Goal: Communication & Community: Answer question/provide support

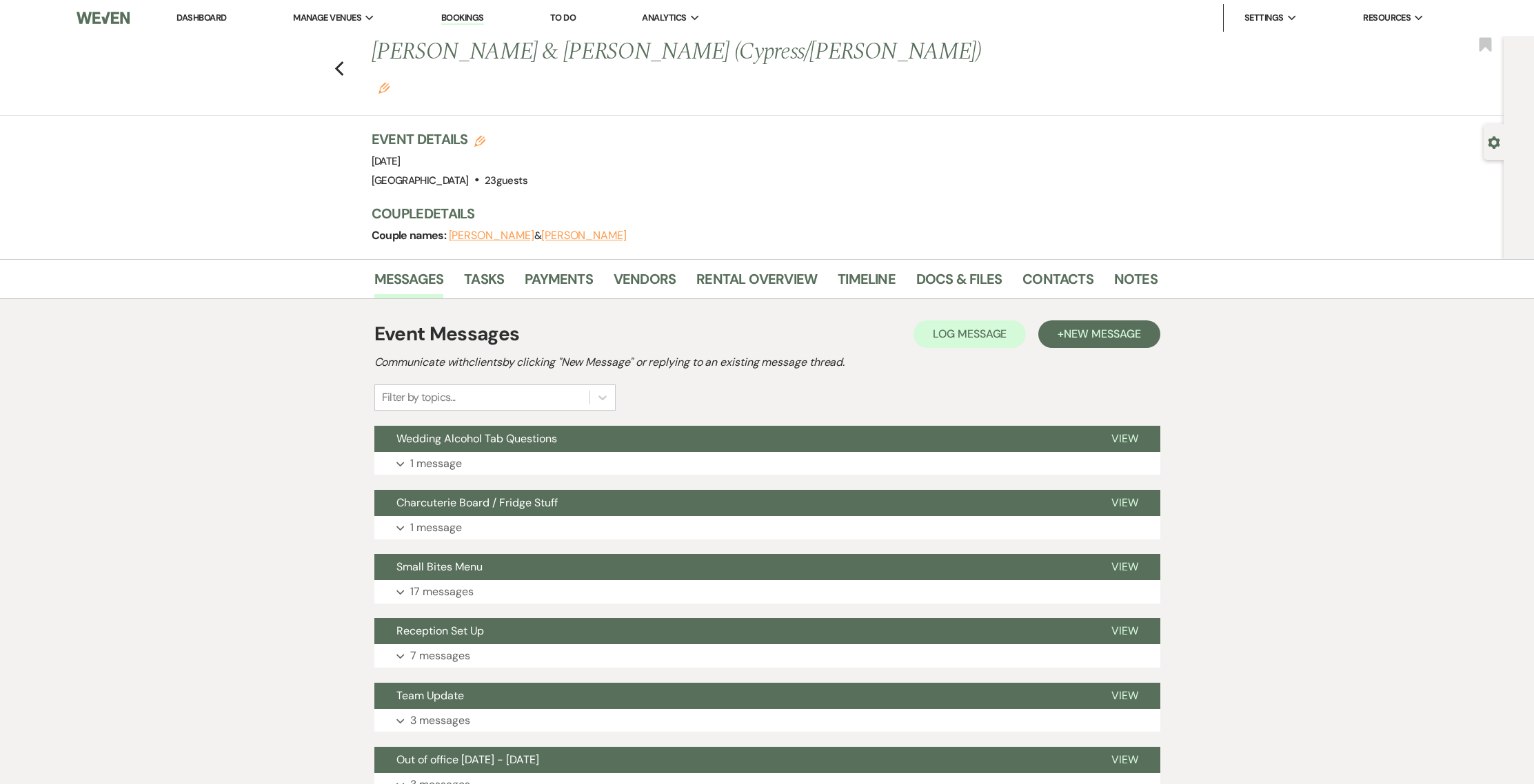
click at [208, 15] on link "Dashboard" at bounding box center [201, 18] width 50 height 12
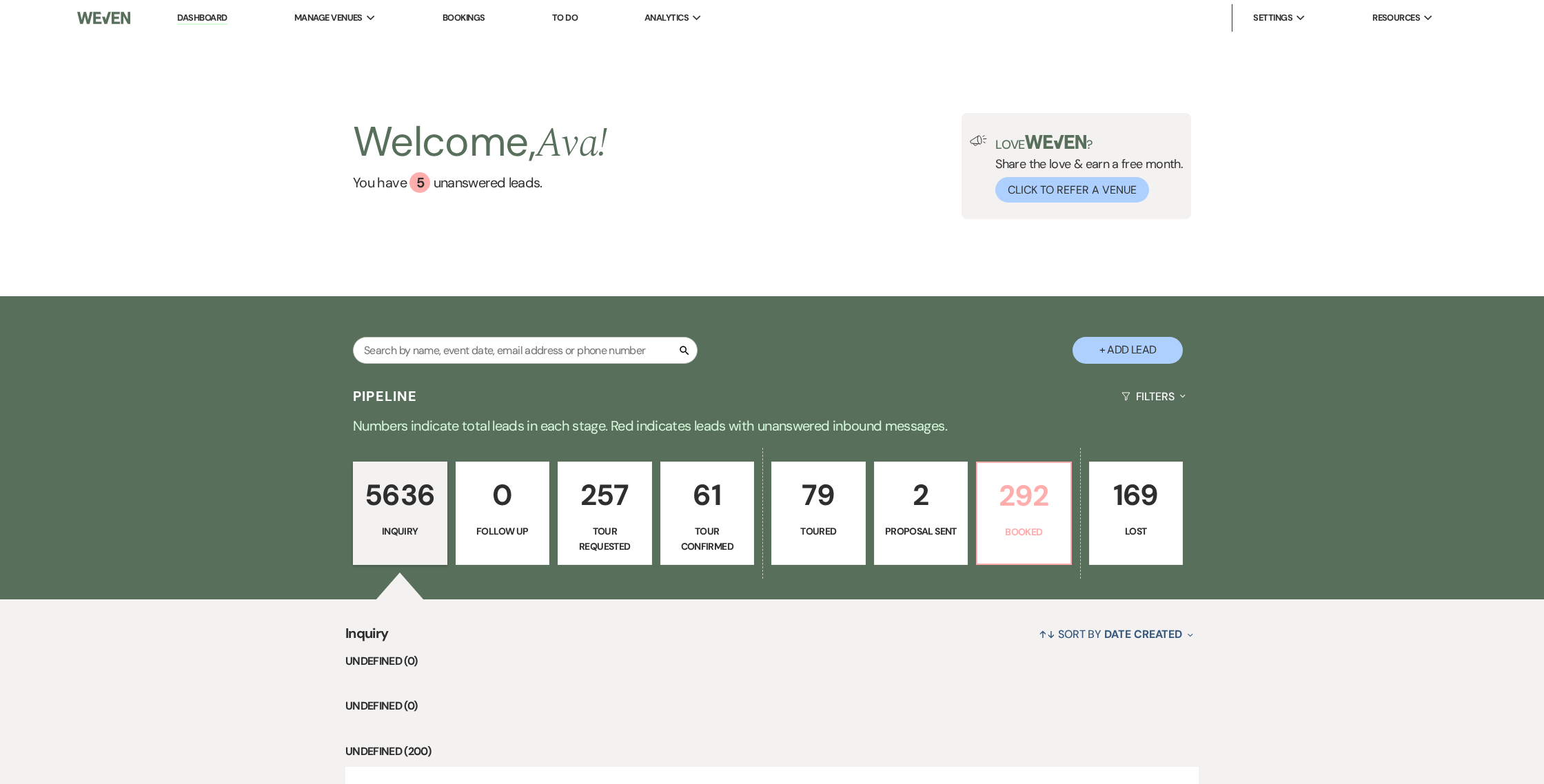
click at [1019, 525] on p "Booked" at bounding box center [1024, 532] width 77 height 15
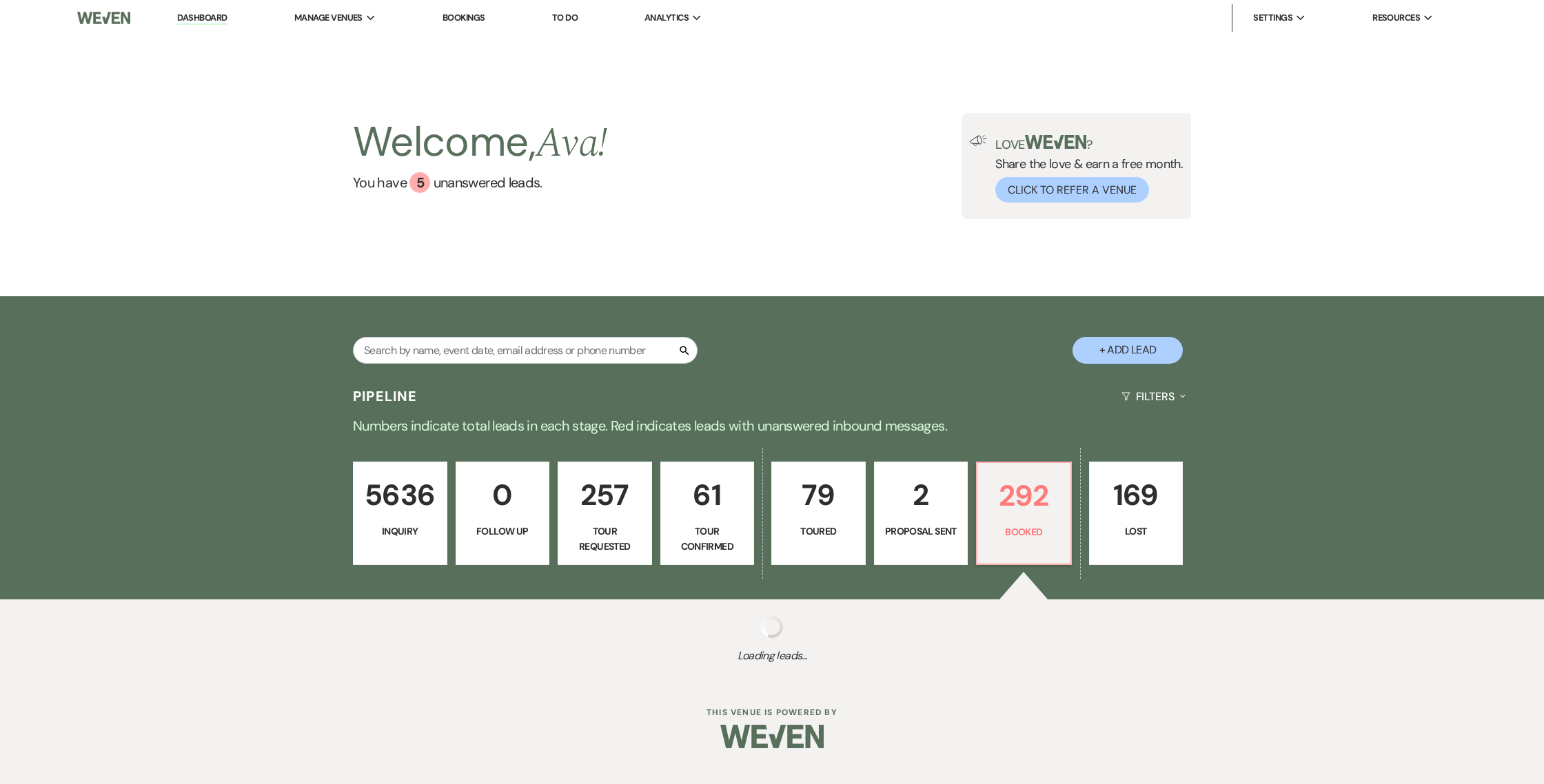
click at [613, 304] on div "Search + Add Lead" at bounding box center [771, 340] width 992 height 72
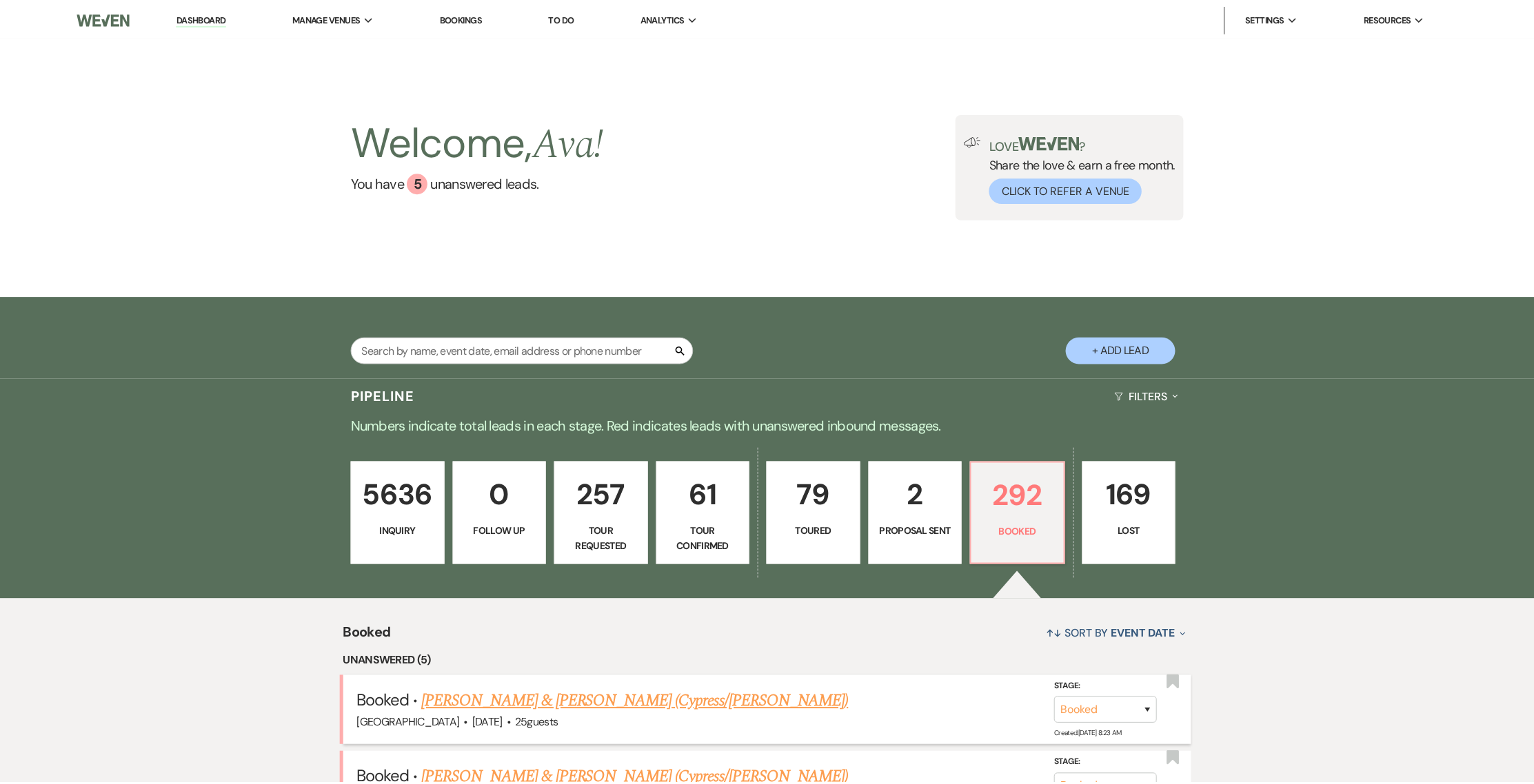
scroll to position [406, 0]
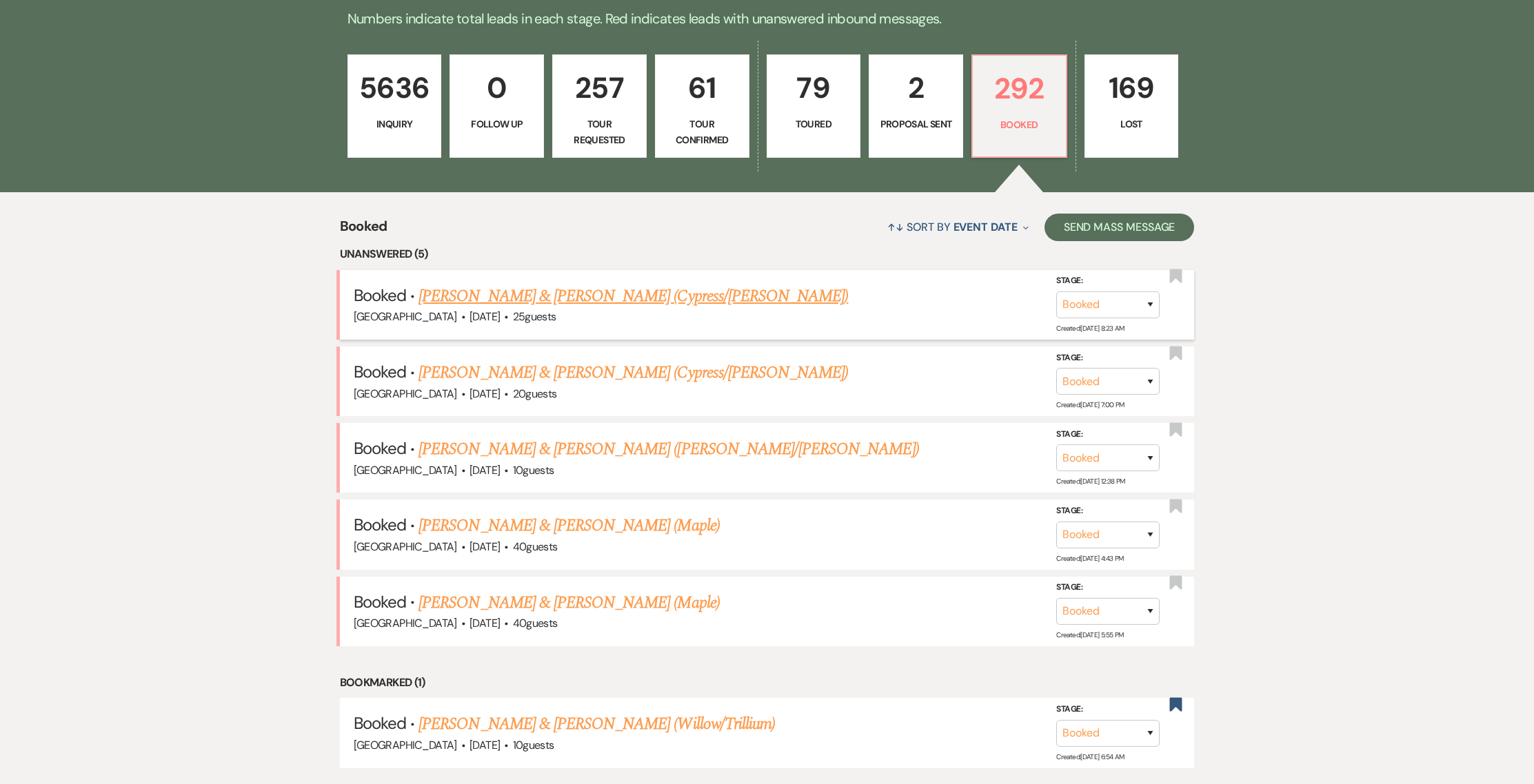
click at [530, 296] on link "[PERSON_NAME] & [PERSON_NAME] (Cypress/[PERSON_NAME])" at bounding box center [633, 296] width 429 height 25
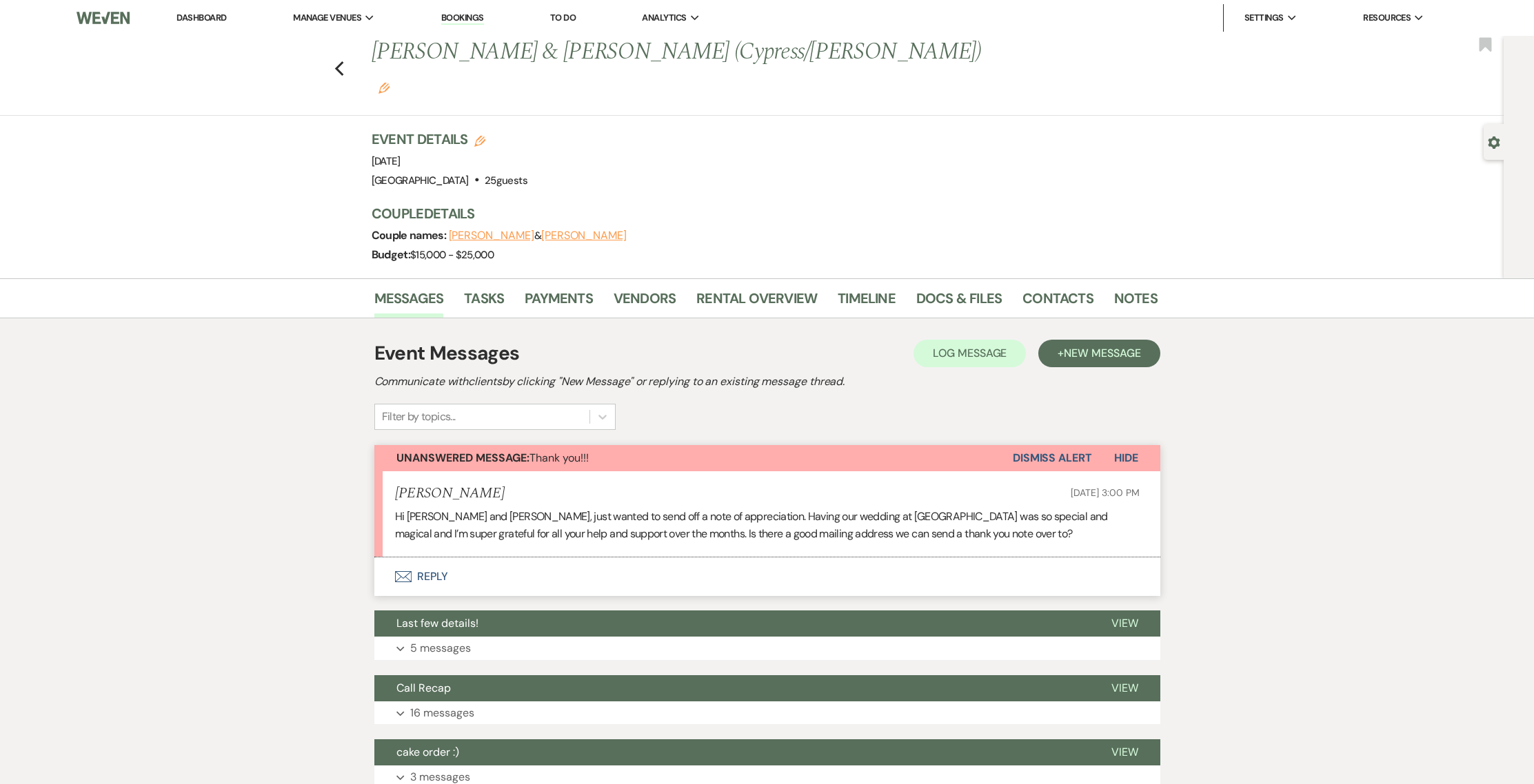
click at [428, 557] on button "Envelope Reply" at bounding box center [767, 577] width 786 height 38
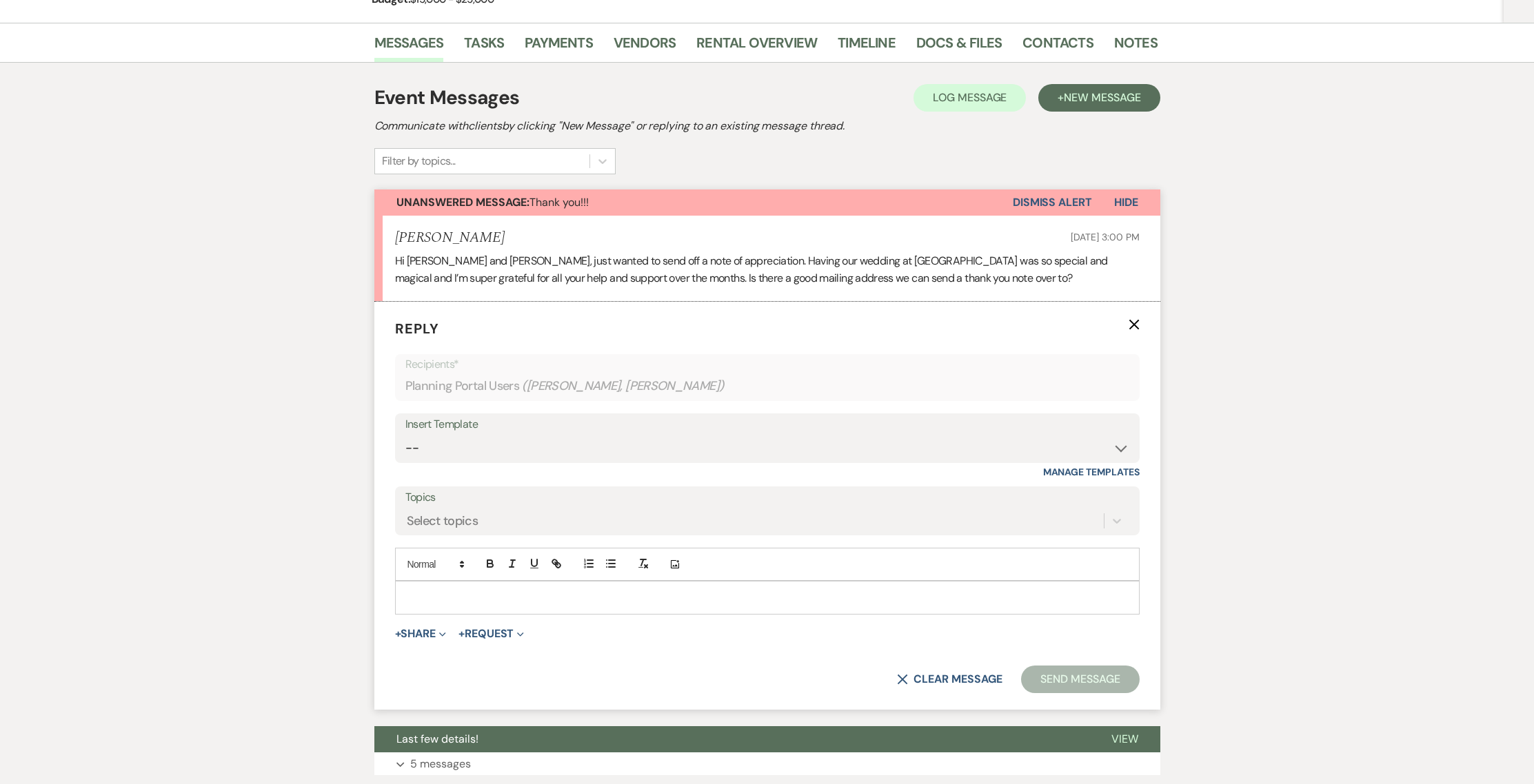
scroll to position [275, 0]
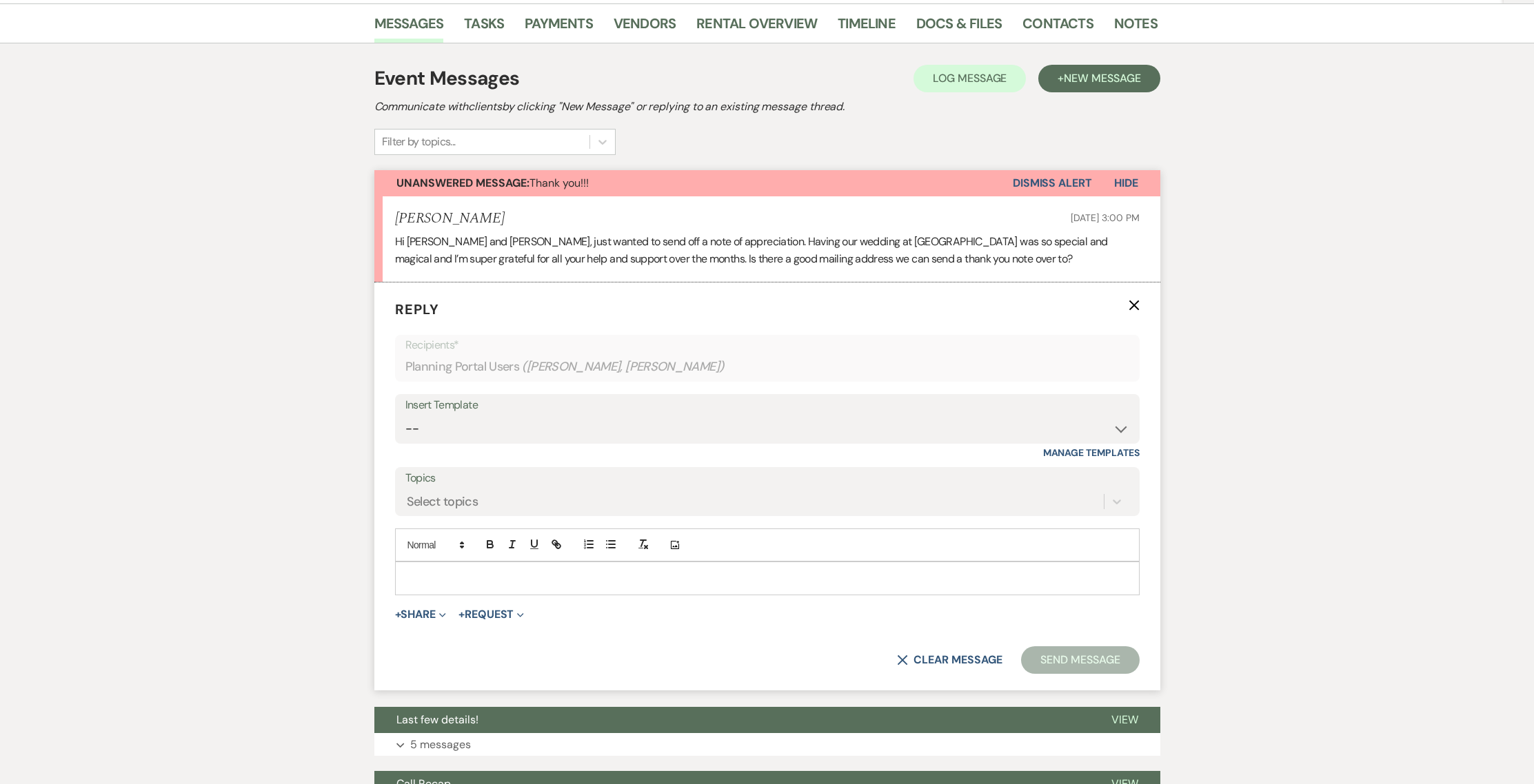
click at [481, 571] on p at bounding box center [767, 578] width 723 height 15
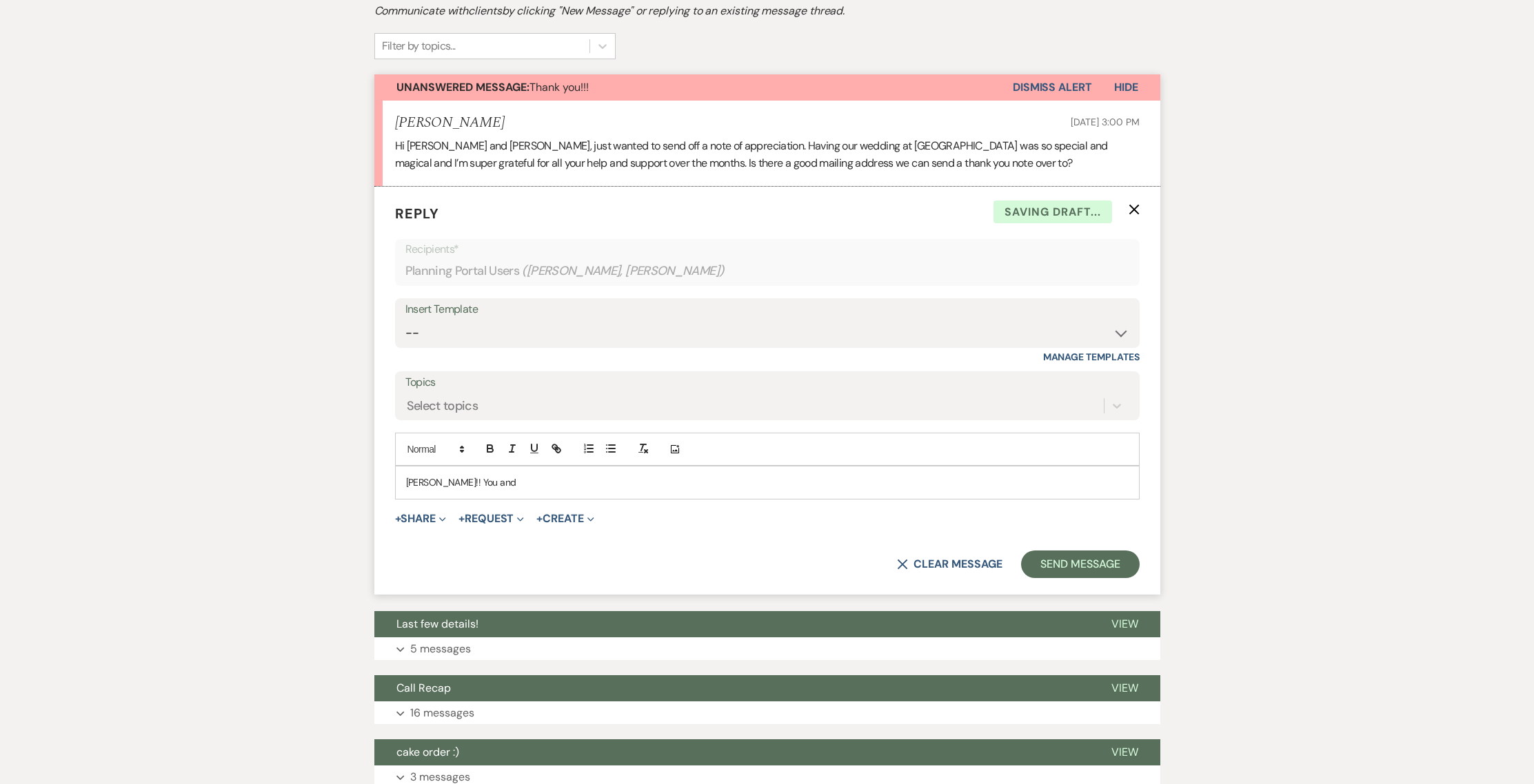
scroll to position [376, 0]
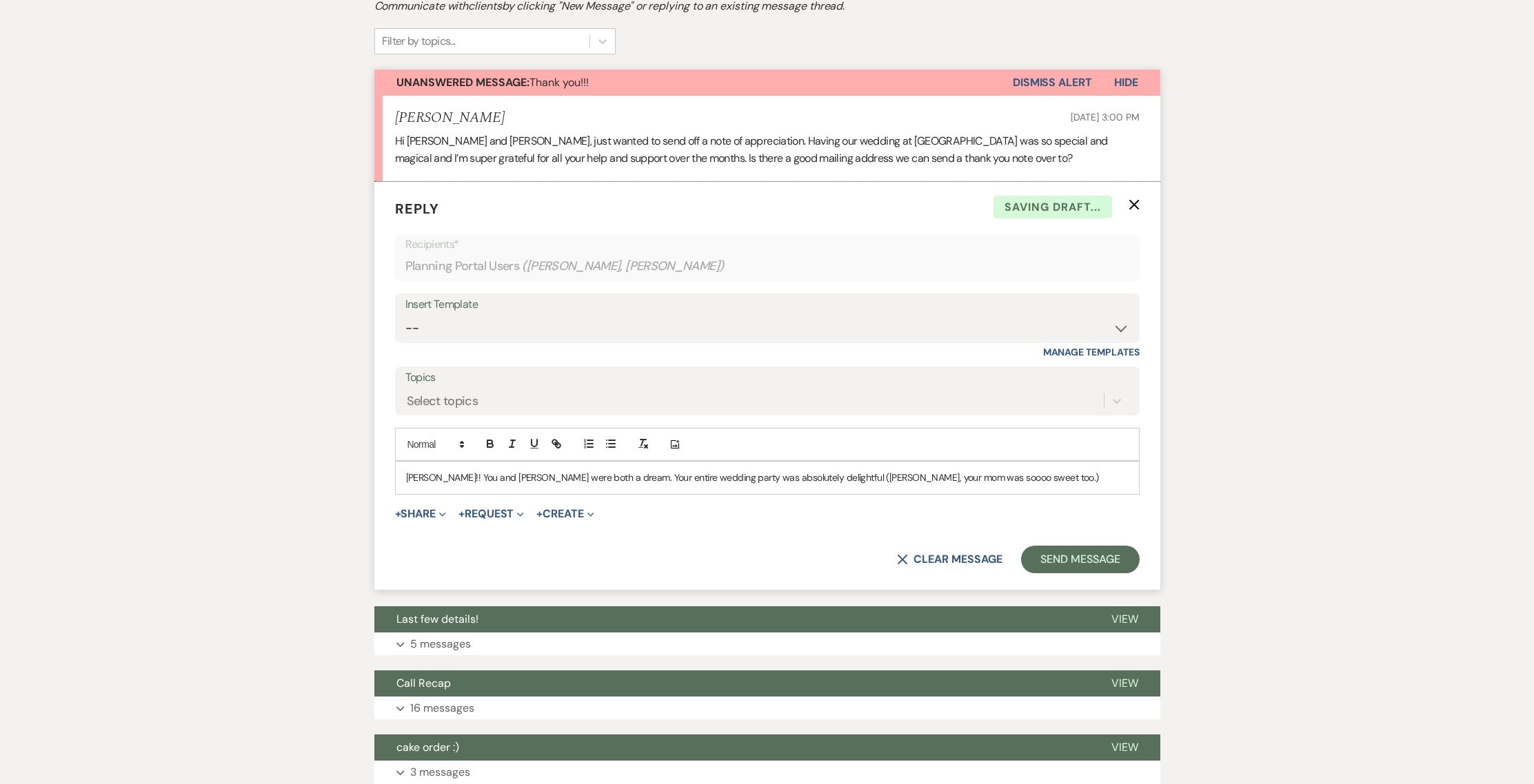
click at [996, 462] on div "[PERSON_NAME]!! You and [PERSON_NAME] were both a dream. Your entire wedding pa…" at bounding box center [767, 478] width 743 height 32
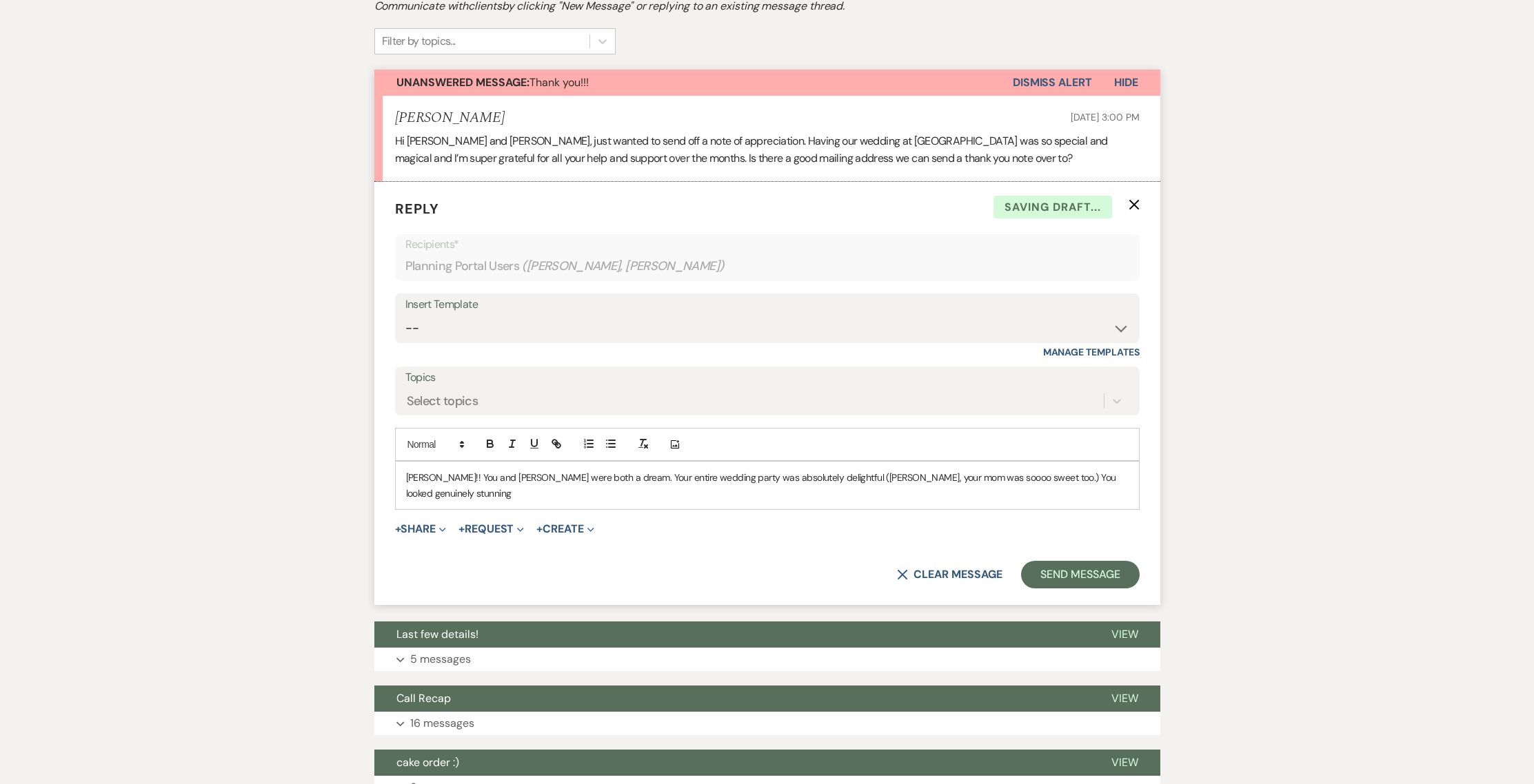
click at [1092, 470] on p "[PERSON_NAME]!! You and [PERSON_NAME] were both a dream. Your entire wedding pa…" at bounding box center [767, 485] width 723 height 31
drag, startPoint x: 956, startPoint y: 116, endPoint x: 483, endPoint y: 135, distance: 473.4
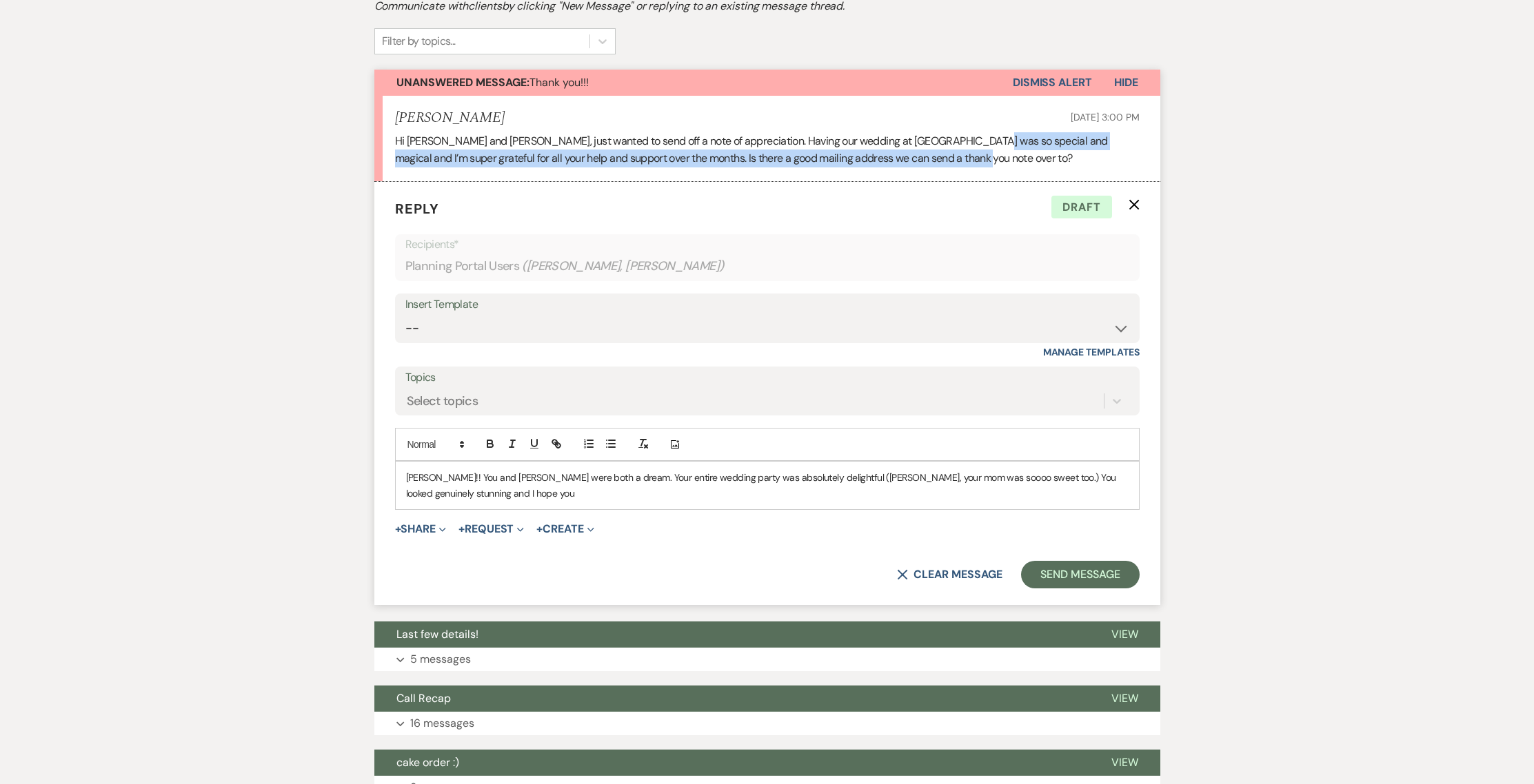
click at [483, 135] on li "[PERSON_NAME] [DATE] 3:00 PM Hi [PERSON_NAME] and [PERSON_NAME], just wanted to…" at bounding box center [767, 139] width 786 height 86
click at [900, 132] on p "Hi [PERSON_NAME] and [PERSON_NAME], just wanted to send off a note of appreciat…" at bounding box center [767, 150] width 744 height 35
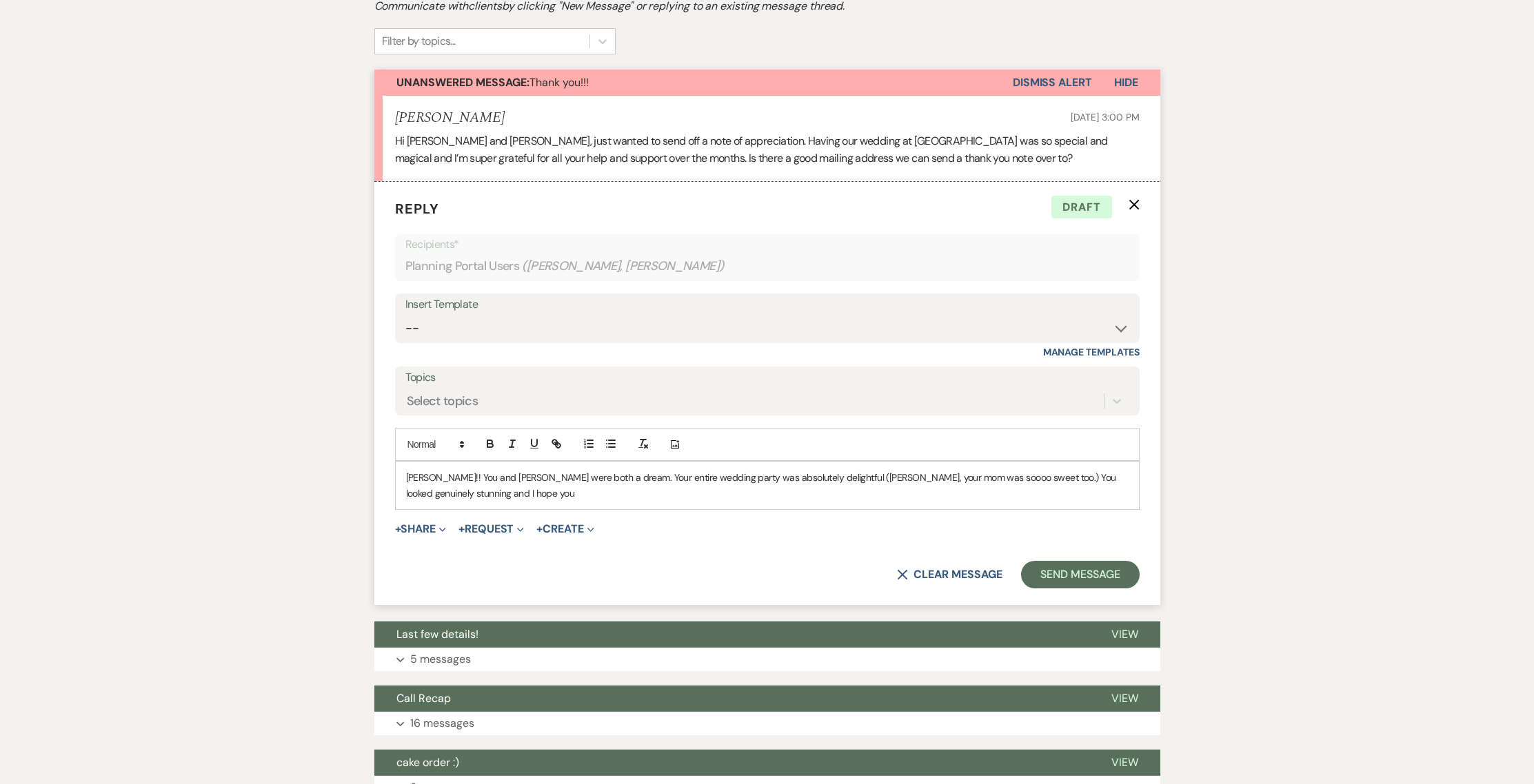
drag, startPoint x: 942, startPoint y: 132, endPoint x: 504, endPoint y: 142, distance: 438.1
click at [503, 140] on li "[PERSON_NAME] [DATE] 3:00 PM Hi [PERSON_NAME] and [PERSON_NAME], just wanted to…" at bounding box center [767, 139] width 786 height 86
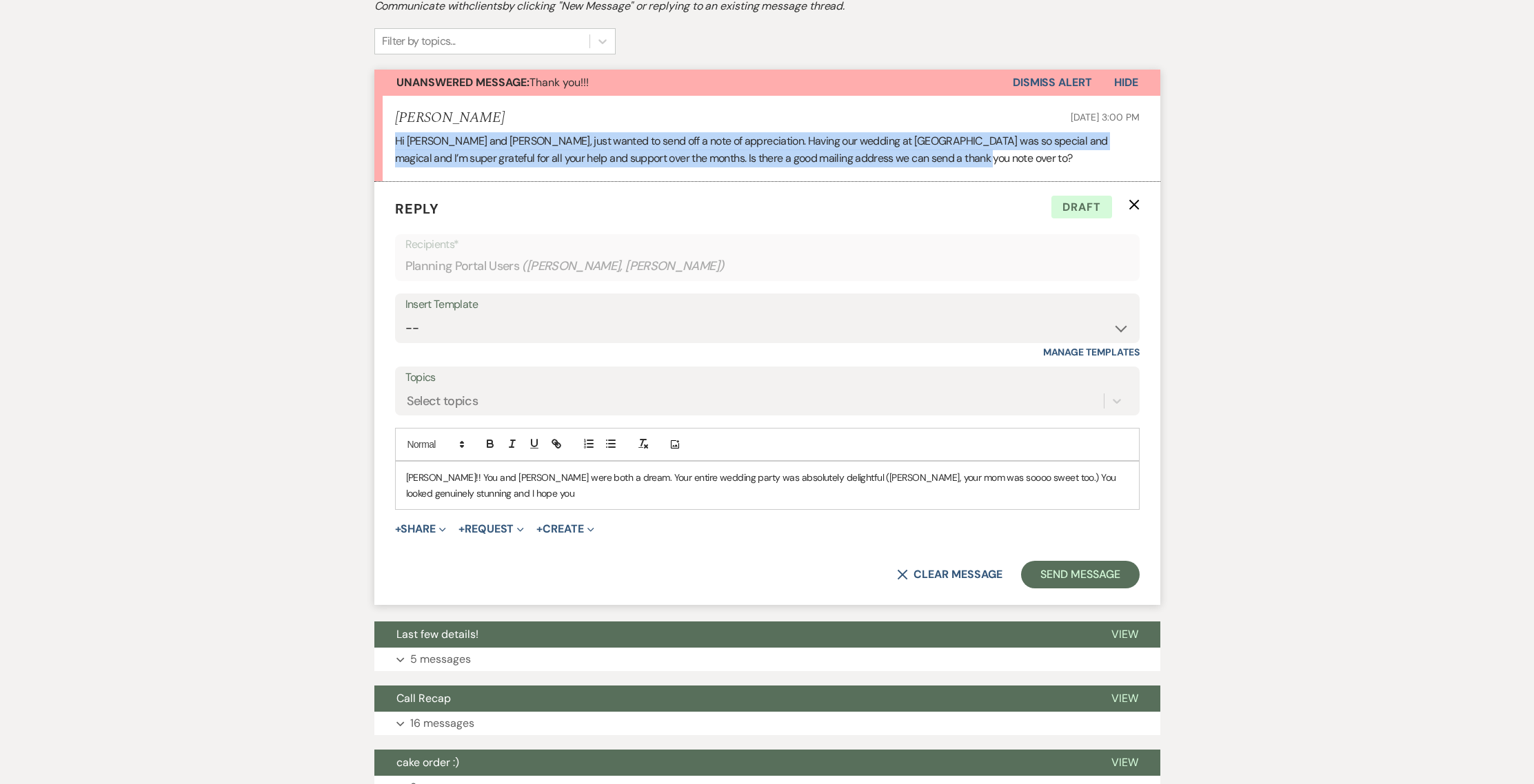
drag, startPoint x: 389, startPoint y: 103, endPoint x: 950, endPoint y: 127, distance: 561.5
click at [950, 127] on li "[PERSON_NAME] [DATE] 3:00 PM Hi [PERSON_NAME] and [PERSON_NAME], just wanted to…" at bounding box center [767, 139] width 786 height 86
copy p "Hi [PERSON_NAME] and [PERSON_NAME], just wanted to send off a note of appreciat…"
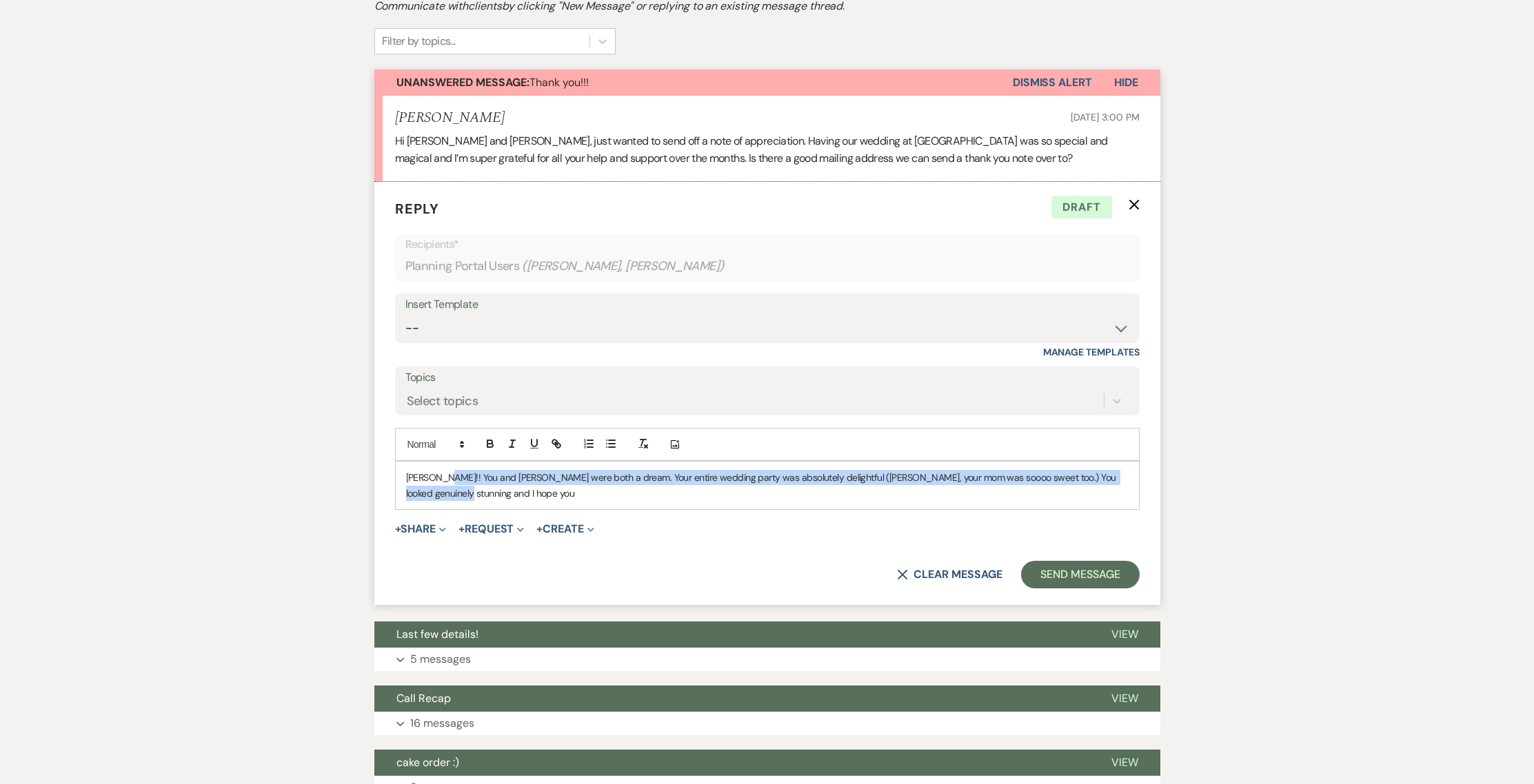
drag, startPoint x: 445, startPoint y: 464, endPoint x: 441, endPoint y: 444, distance: 20.4
click at [441, 470] on p "[PERSON_NAME]!! You and [PERSON_NAME] were both a dream. Your entire wedding pa…" at bounding box center [767, 485] width 723 height 31
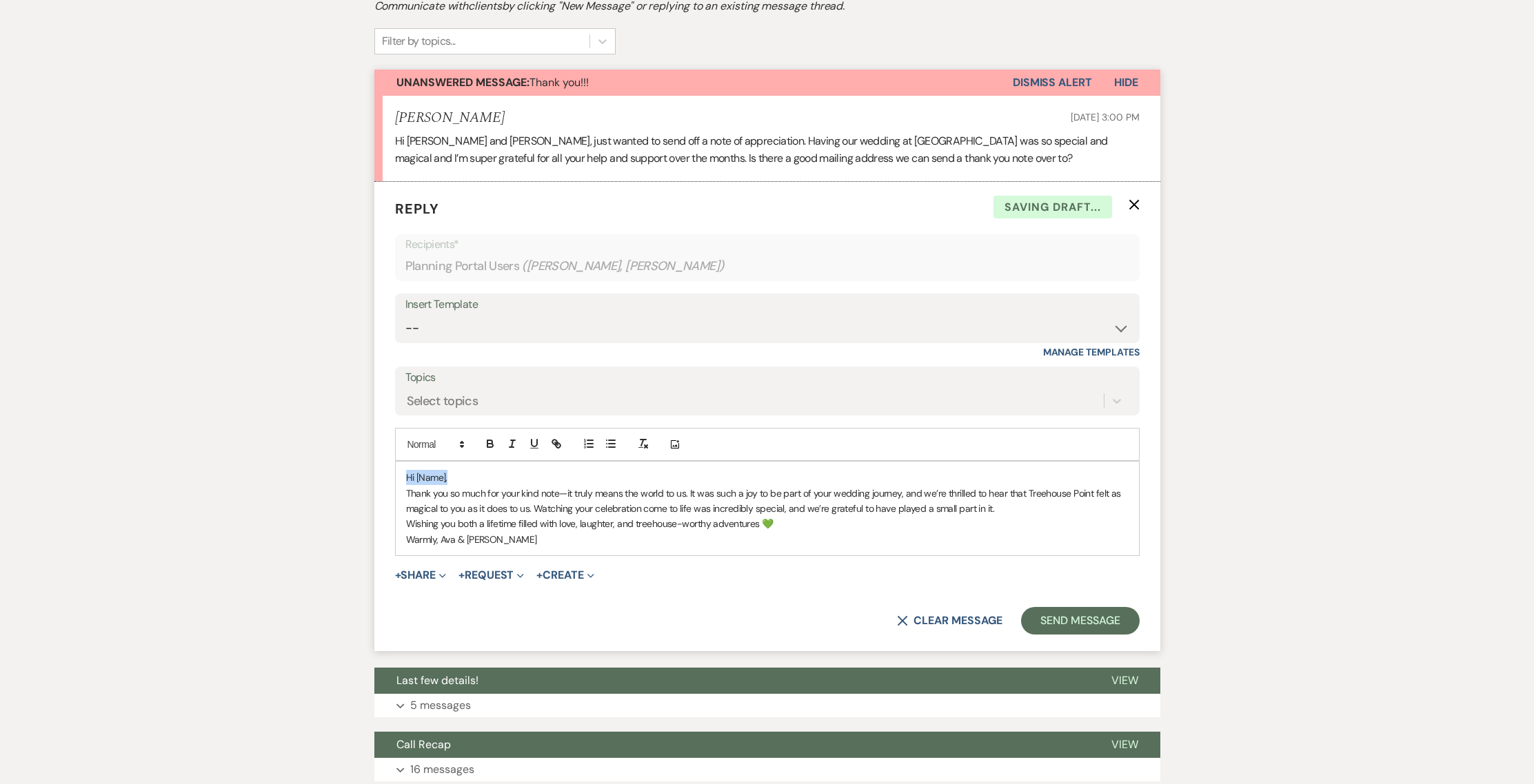
drag, startPoint x: 448, startPoint y: 445, endPoint x: 397, endPoint y: 449, distance: 51.2
click at [397, 462] on div "Hi [Name], Thank you so much for your kind note—it truly means the world to us.…" at bounding box center [767, 509] width 743 height 94
click at [507, 532] on p "Warmly, Ava & [PERSON_NAME]" at bounding box center [767, 539] width 723 height 15
click at [786, 517] on p "Wishing you both a lifetime filled with love, laughter, and treehouse-worthy ad…" at bounding box center [767, 524] width 723 height 15
click at [1000, 486] on p "Thank you so much for your kind note—it truly means the world to us. It was suc…" at bounding box center [767, 501] width 723 height 31
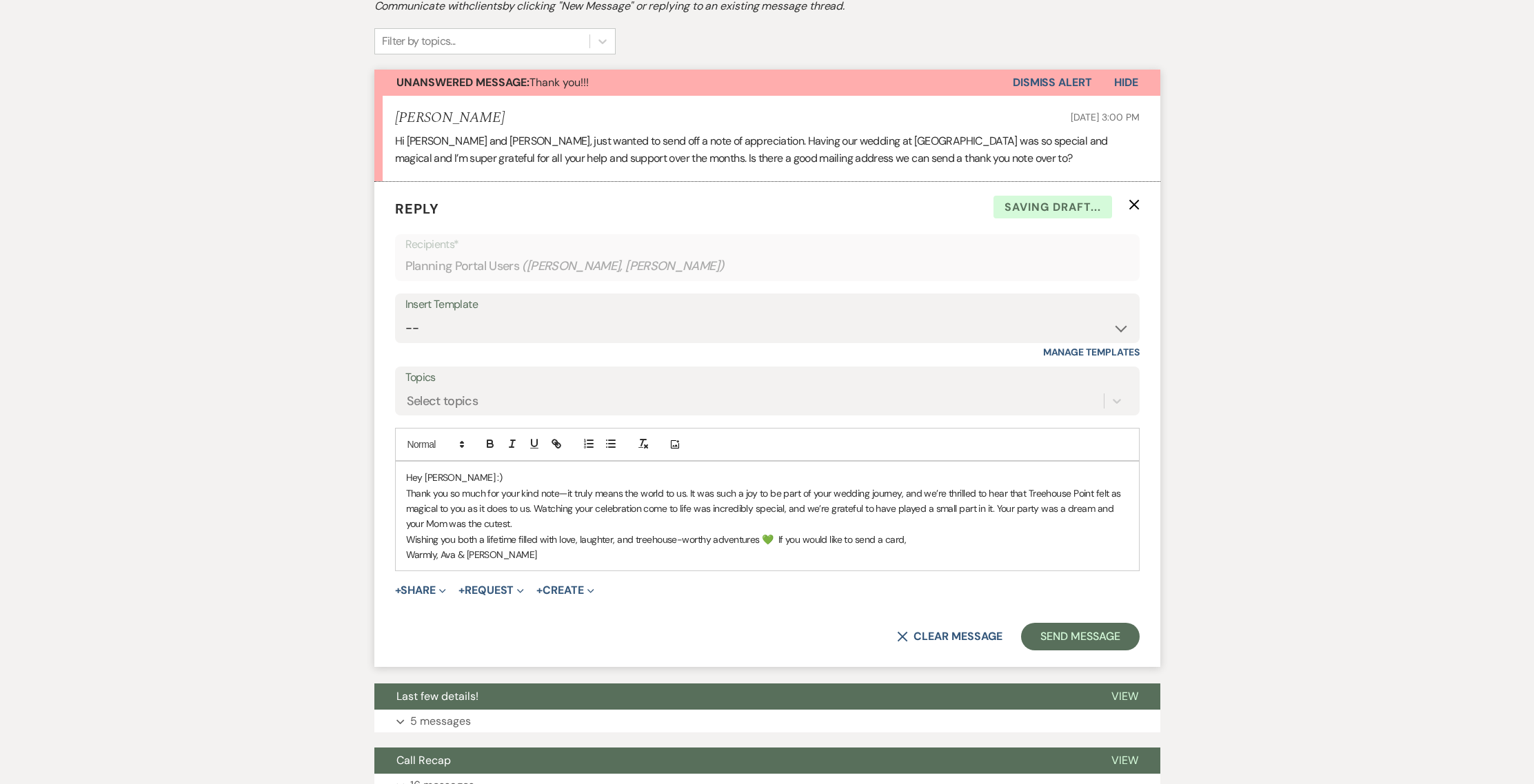
click at [407, 532] on p "Wishing you both a lifetime filled with love, laughter, and treehouse-worthy ad…" at bounding box center [767, 539] width 723 height 15
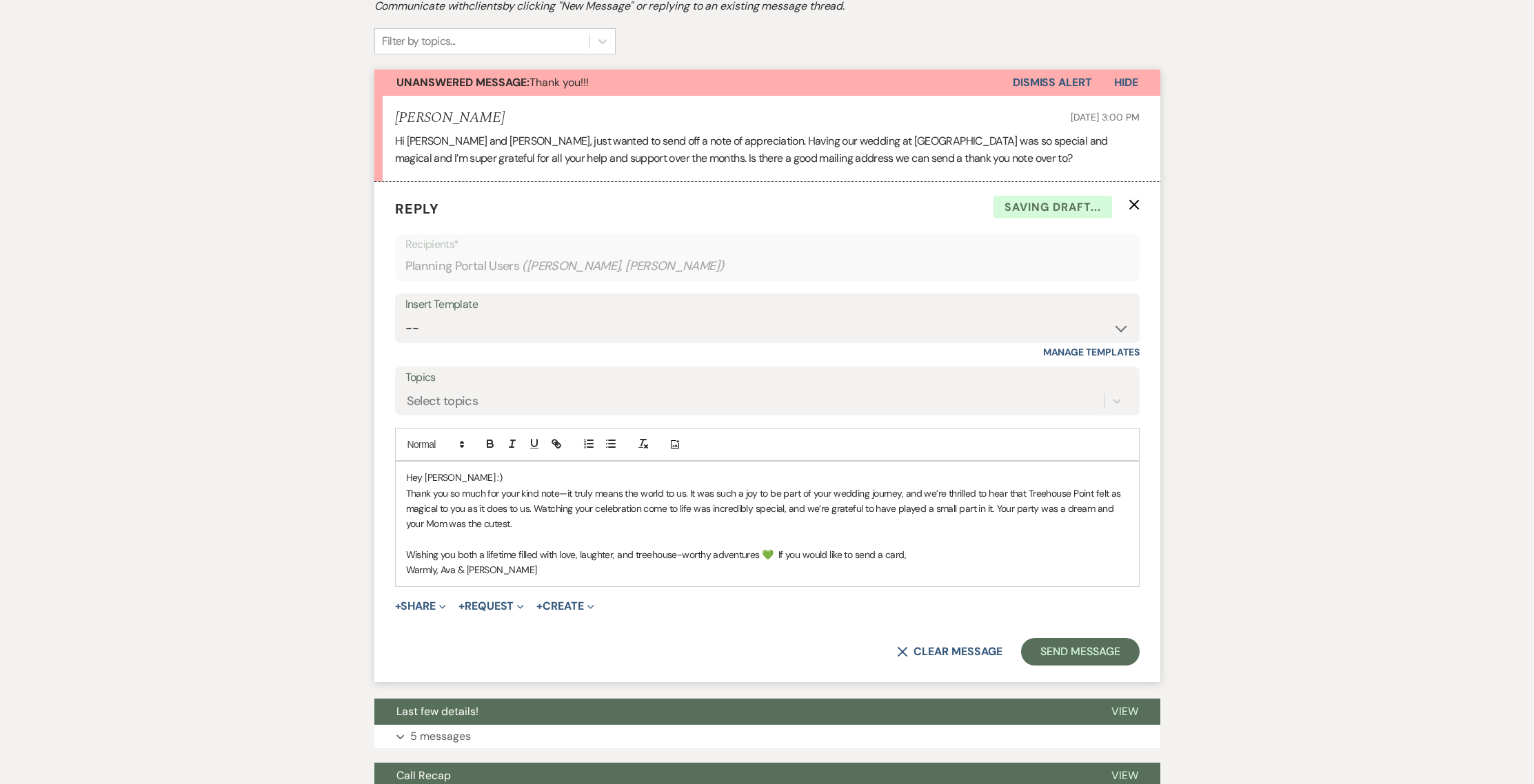
click at [912, 547] on p "Wishing you both a lifetime filled with love, laughter, and treehouse-worthy ad…" at bounding box center [767, 554] width 723 height 15
click at [932, 547] on p "Wishing you both a lifetime filled with love, laughter, and treehouse-worthy ad…" at bounding box center [767, 554] width 723 height 15
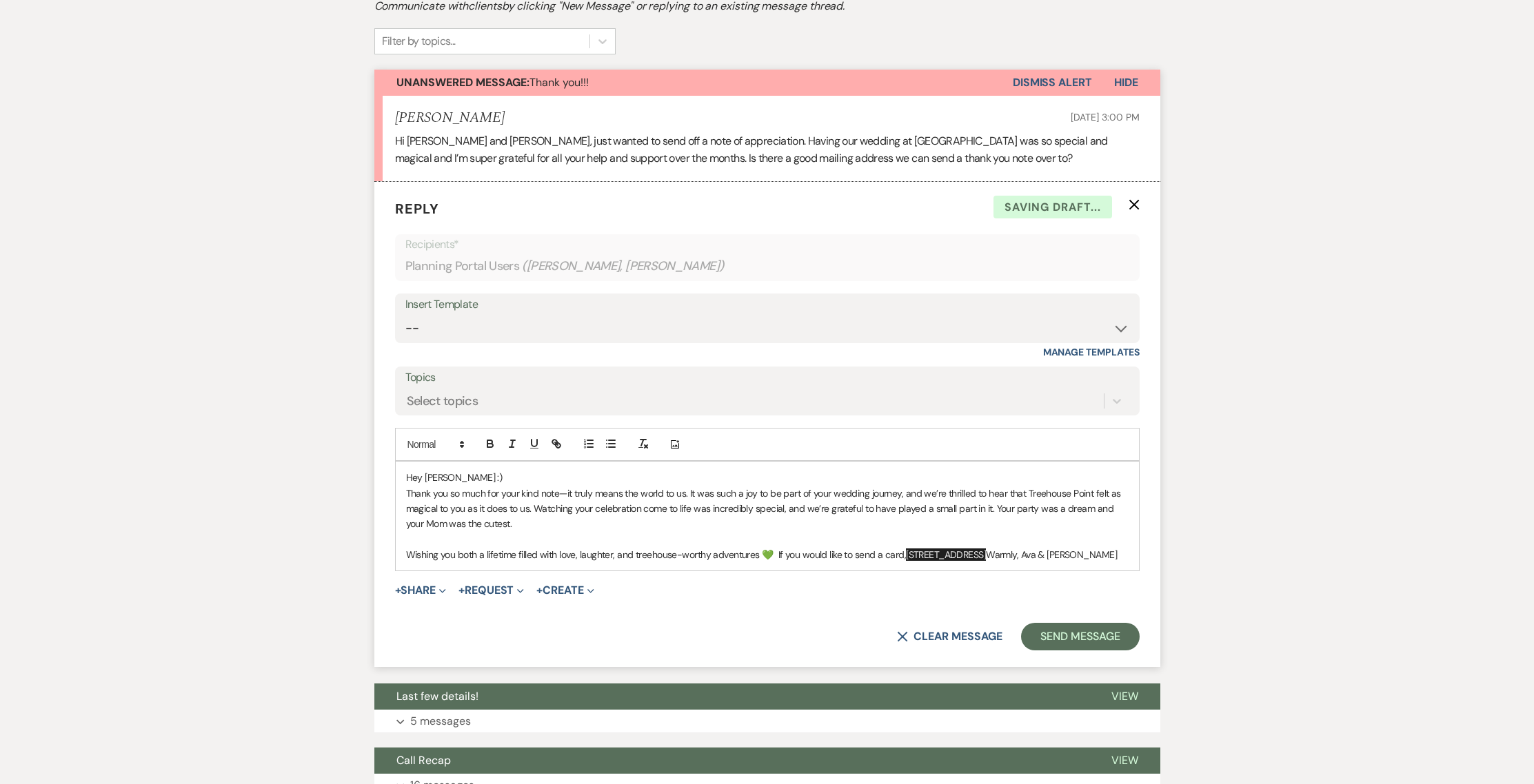
click at [947, 547] on p "Wishing you both a lifetime filled with love, laughter, and treehouse-worthy ad…" at bounding box center [767, 554] width 723 height 15
click at [906, 549] on span "[STREET_ADDRESS]" at bounding box center [946, 554] width 80 height 12
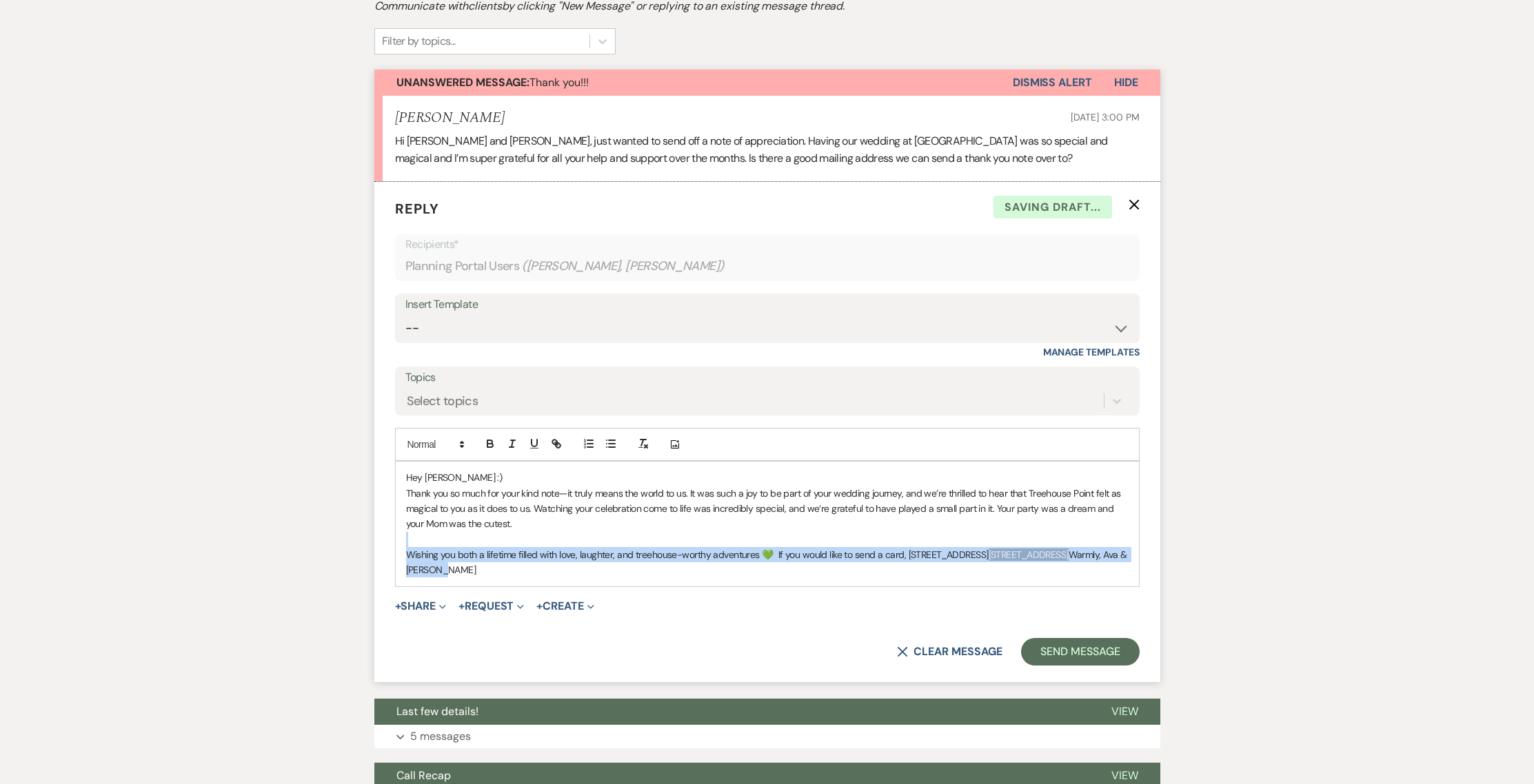
drag, startPoint x: 588, startPoint y: 545, endPoint x: 625, endPoint y: 505, distance: 54.5
click at [625, 505] on div "Hey [PERSON_NAME] :) Thank you so much for your kind note—it truly means the wo…" at bounding box center [767, 525] width 743 height 125
click at [625, 532] on p at bounding box center [767, 539] width 723 height 15
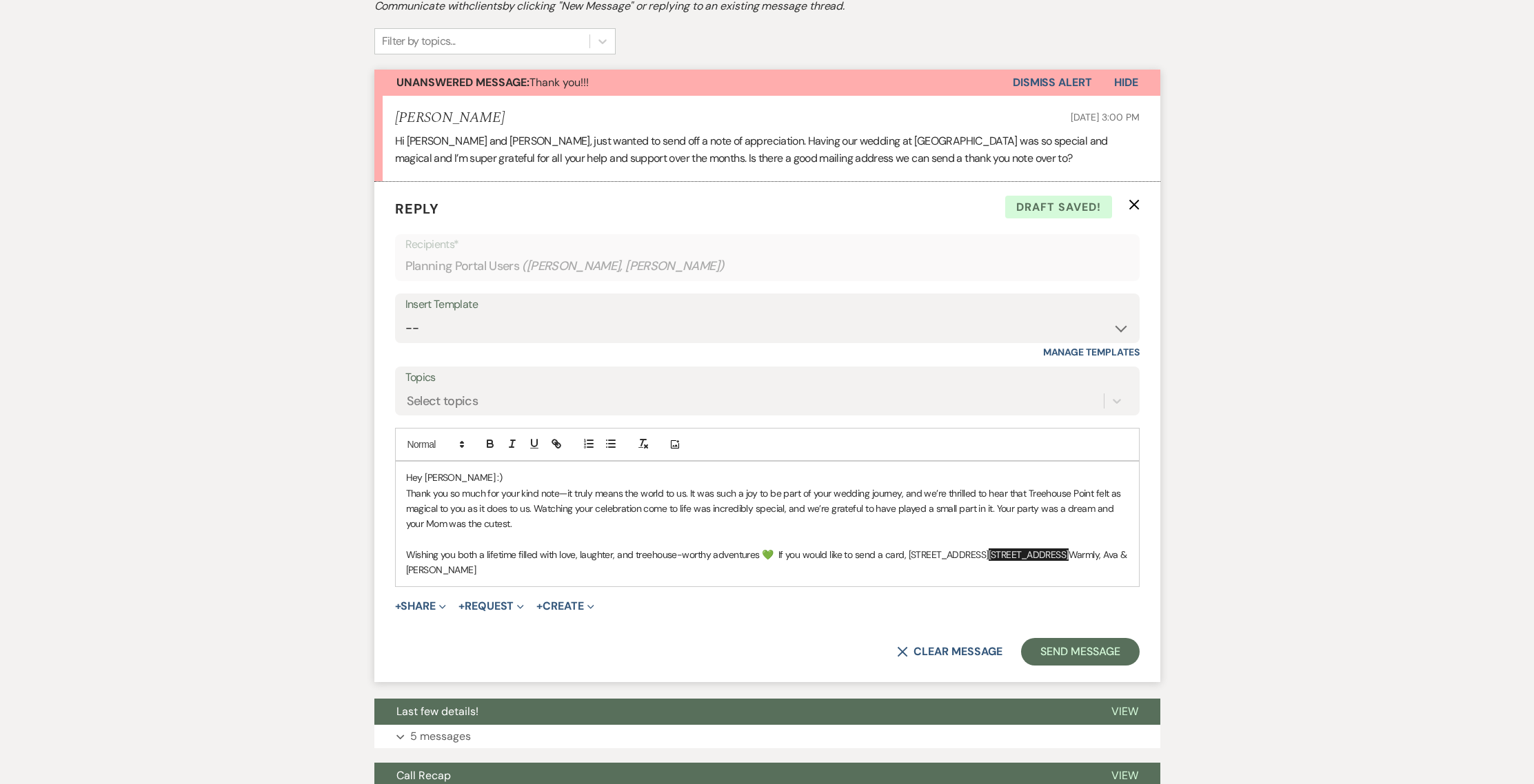
drag, startPoint x: 589, startPoint y: 545, endPoint x: 1109, endPoint y: 526, distance: 520.3
click at [1109, 547] on p "Wishing you both a lifetime filled with love, laughter, and treehouse-worthy ad…" at bounding box center [767, 562] width 723 height 31
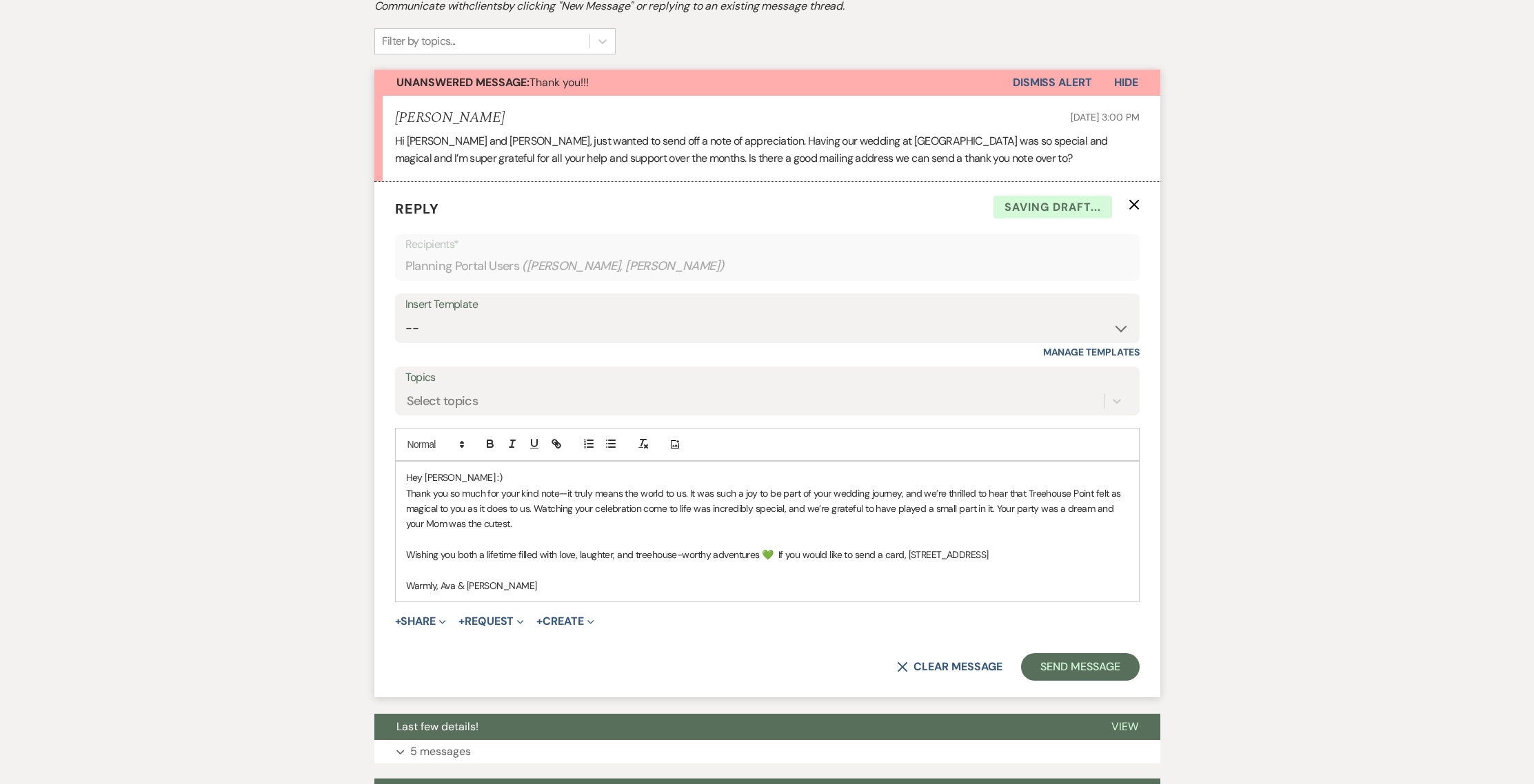
click at [1113, 547] on p "Wishing you both a lifetime filled with love, laughter, and treehouse-worthy ad…" at bounding box center [767, 554] width 723 height 15
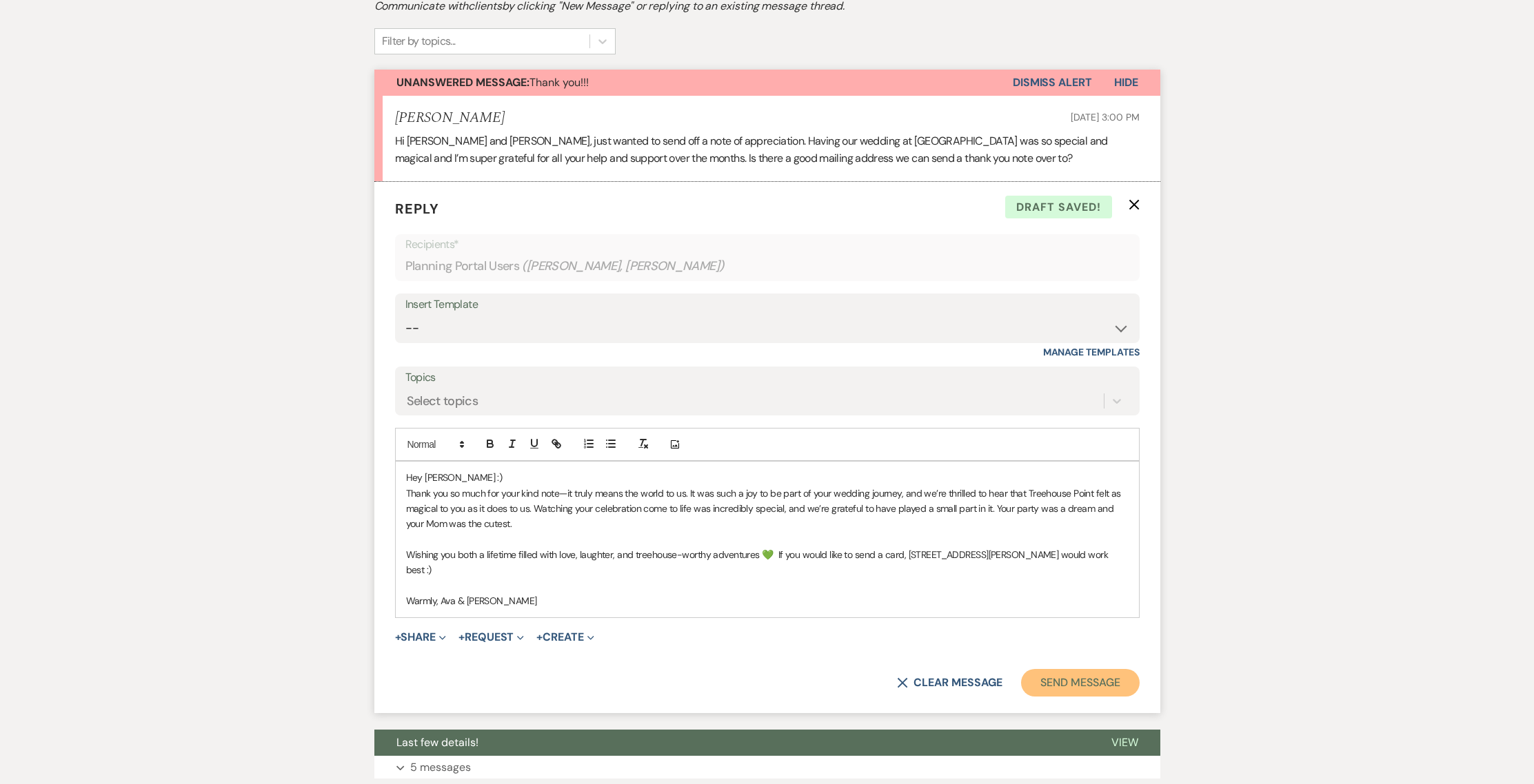
click at [1056, 669] on button "Send Message" at bounding box center [1080, 683] width 118 height 27
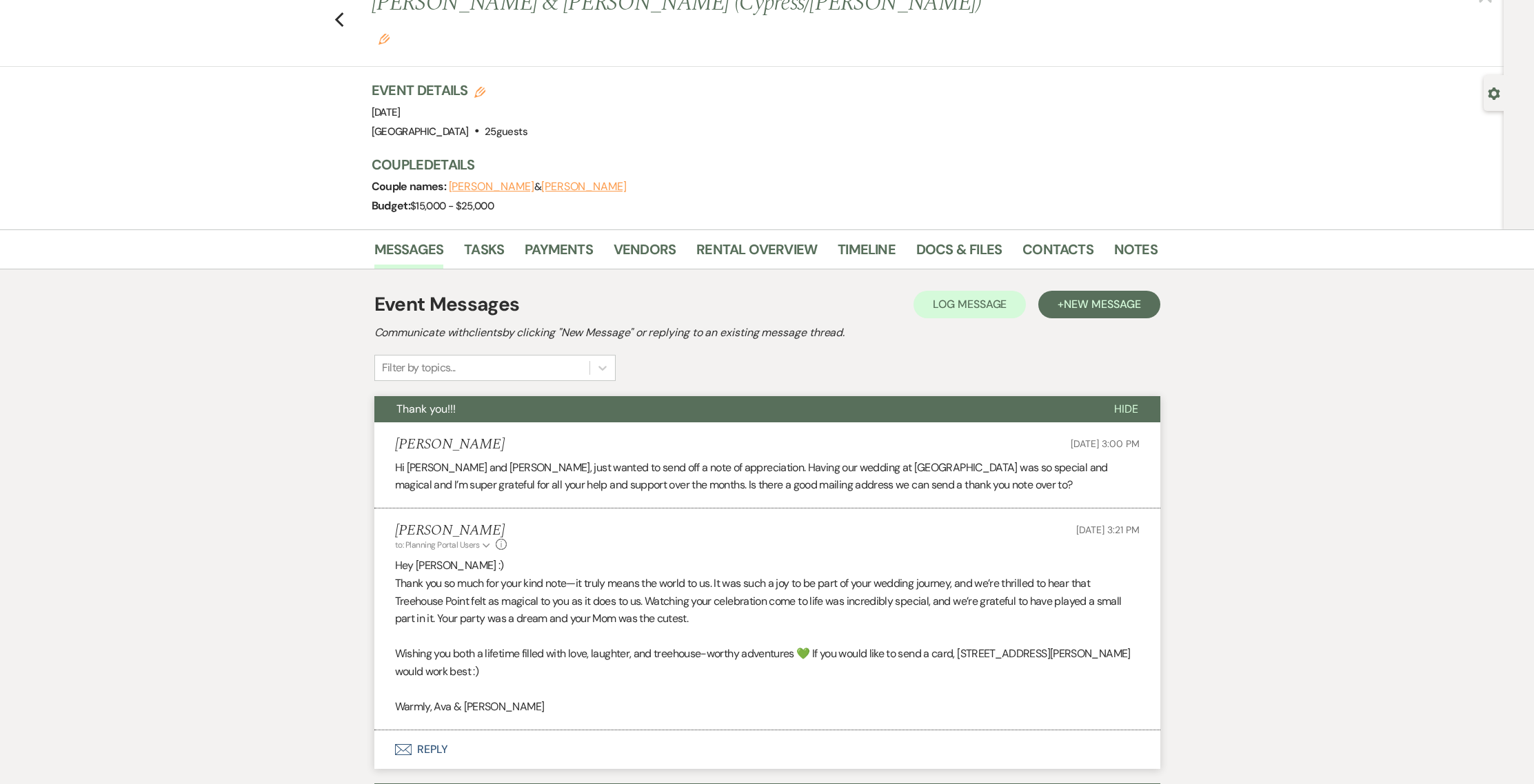
scroll to position [103, 0]
